Goal: Use online tool/utility

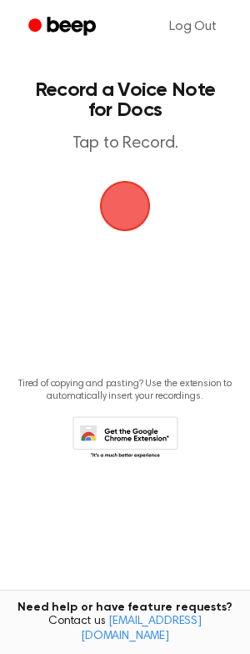
click at [121, 201] on span "button" at bounding box center [125, 206] width 47 height 47
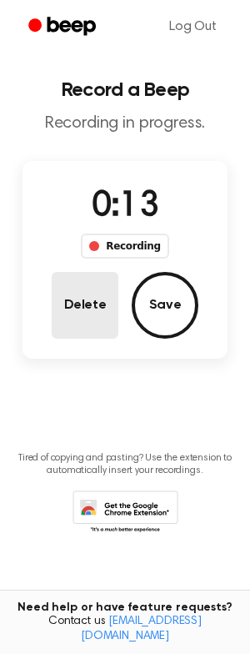
click at [98, 312] on button "Delete" at bounding box center [85, 305] width 67 height 67
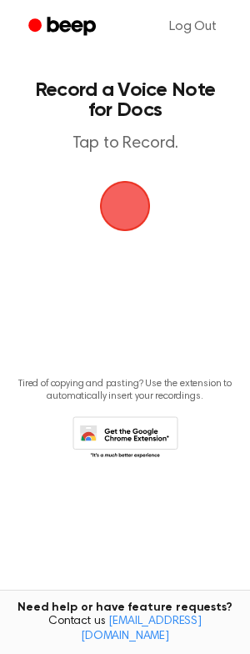
click at [131, 211] on span "button" at bounding box center [125, 206] width 47 height 47
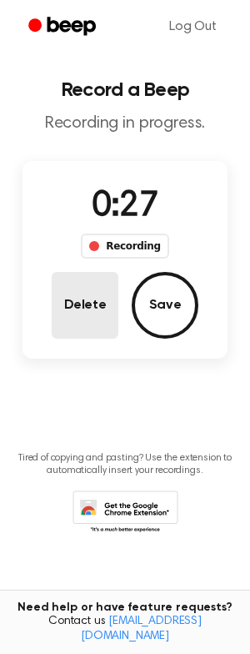
click at [67, 315] on button "Delete" at bounding box center [85, 305] width 67 height 67
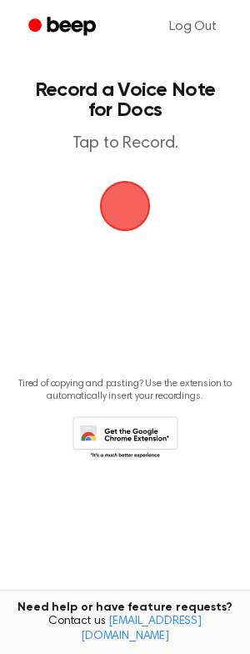
click at [105, 209] on span "button" at bounding box center [125, 206] width 47 height 47
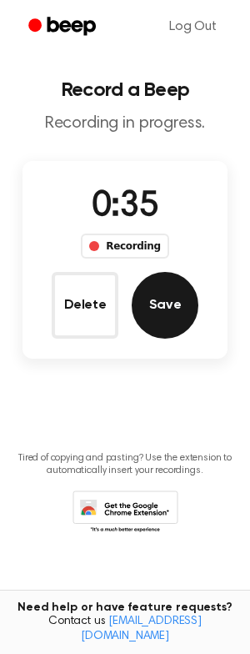
click at [146, 301] on button "Save" at bounding box center [165, 305] width 67 height 67
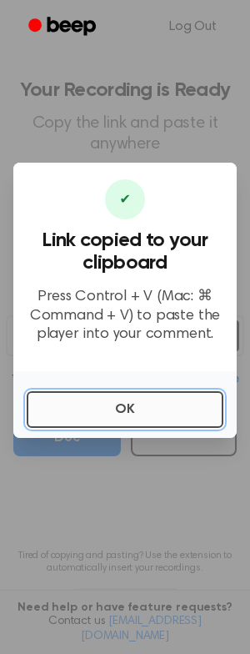
click at [103, 405] on button "OK" at bounding box center [125, 409] width 197 height 37
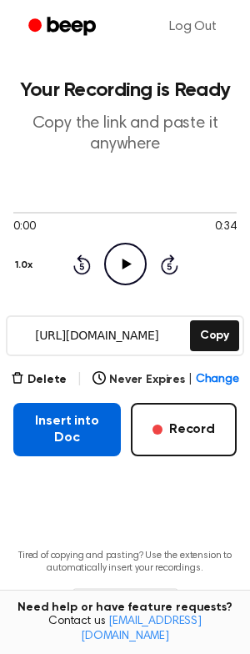
click at [68, 425] on button "Insert into Doc" at bounding box center [67, 429] width 108 height 53
click at [90, 431] on button "Insert into Doc" at bounding box center [67, 429] width 108 height 53
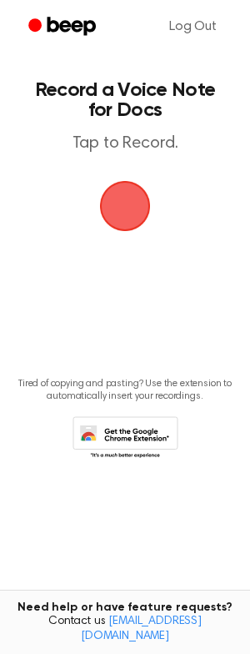
click at [123, 207] on span "button" at bounding box center [125, 206] width 47 height 47
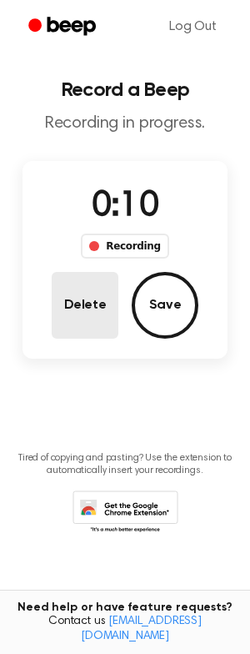
click at [99, 287] on button "Delete" at bounding box center [85, 305] width 67 height 67
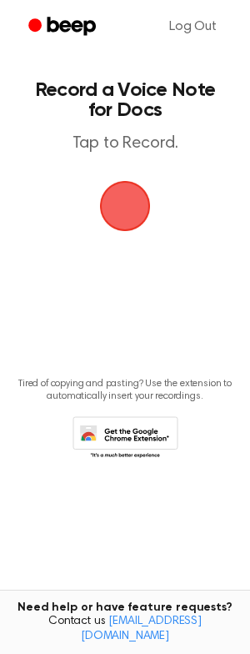
click at [131, 214] on span "button" at bounding box center [125, 206] width 51 height 51
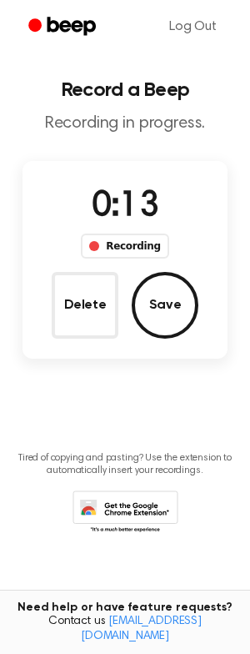
click at [58, 348] on div "0:13 Recording Delete Save" at bounding box center [125, 260] width 205 height 198
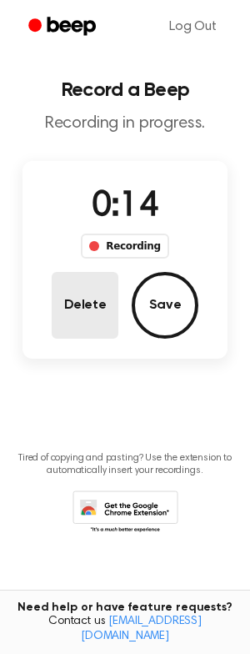
click at [93, 311] on button "Delete" at bounding box center [85, 305] width 67 height 67
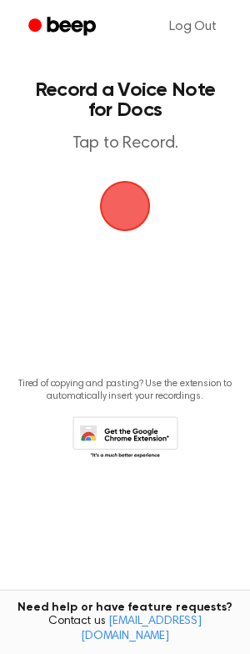
click at [134, 210] on span "button" at bounding box center [125, 206] width 47 height 47
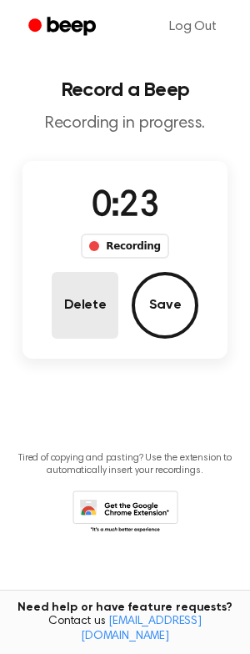
click at [66, 327] on button "Delete" at bounding box center [85, 305] width 67 height 67
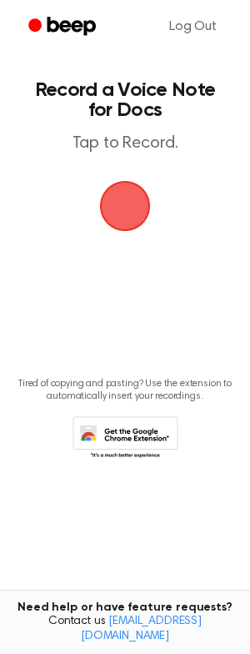
click at [108, 186] on span "button" at bounding box center [125, 206] width 51 height 51
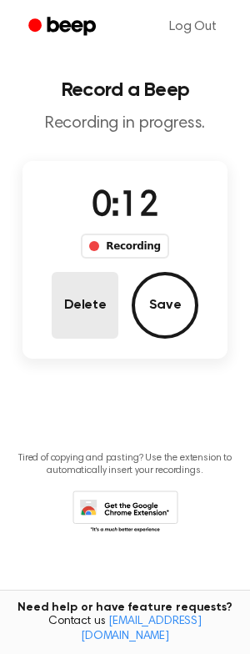
click at [80, 305] on button "Delete" at bounding box center [85, 305] width 67 height 67
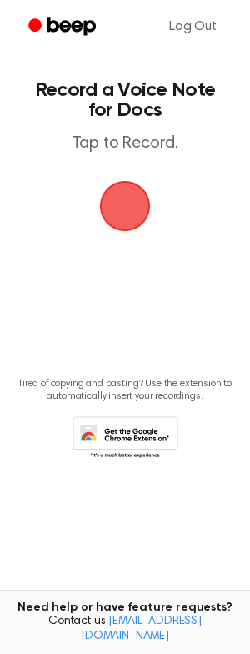
click at [131, 199] on span "button" at bounding box center [125, 206] width 47 height 47
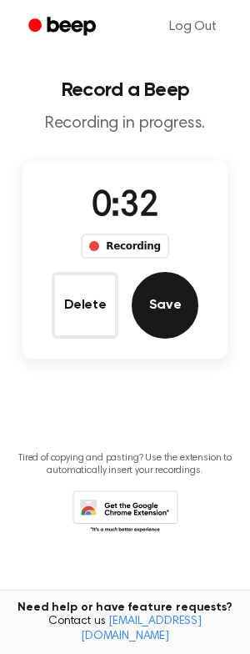
click at [174, 301] on button "Save" at bounding box center [165, 305] width 67 height 67
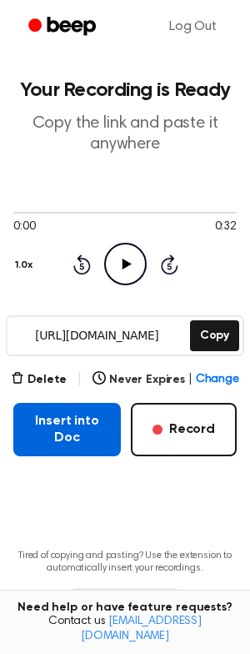
click at [83, 445] on button "Insert into Doc" at bounding box center [67, 429] width 108 height 53
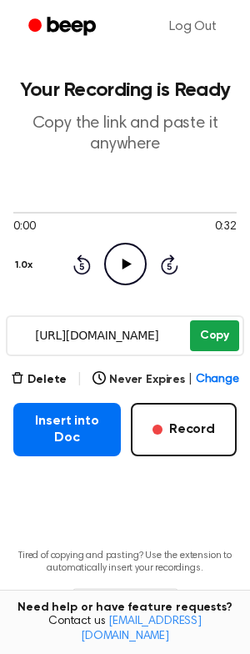
click at [225, 349] on button "Copy" at bounding box center [214, 335] width 49 height 31
